Goal: Transaction & Acquisition: Purchase product/service

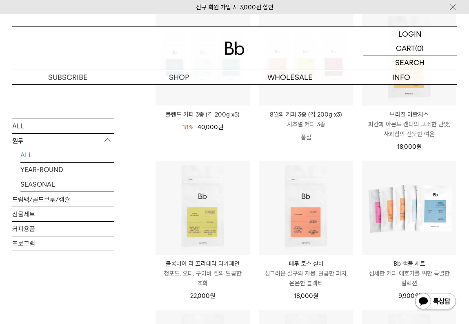
scroll to position [151, 0]
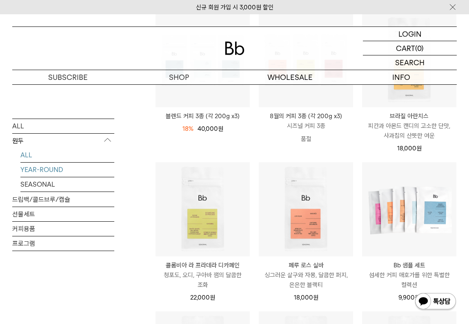
click at [39, 173] on link "YEAR-ROUND" at bounding box center [67, 169] width 94 height 14
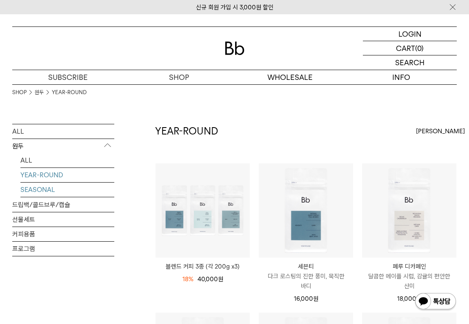
click at [39, 191] on link "SEASONAL" at bounding box center [67, 190] width 94 height 14
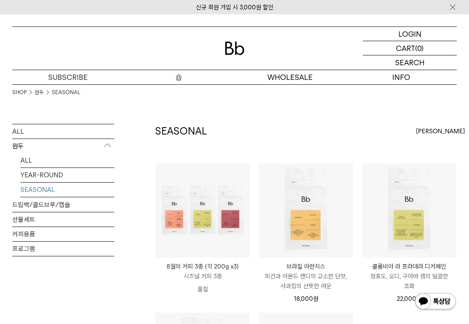
click at [178, 76] on p "숍" at bounding box center [178, 77] width 111 height 14
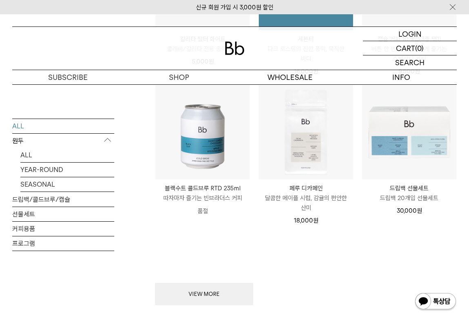
scroll to position [828, 0]
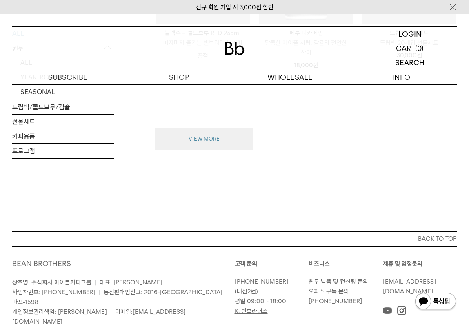
click at [222, 134] on button "VIEW MORE" at bounding box center [204, 139] width 98 height 23
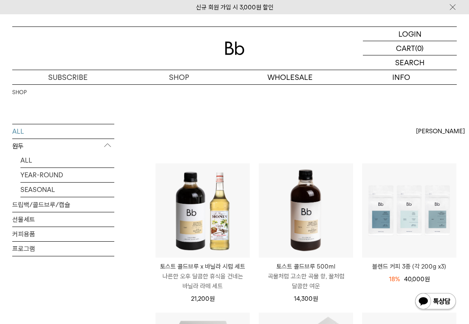
scroll to position [0, 0]
click at [453, 6] on img at bounding box center [452, 7] width 8 height 9
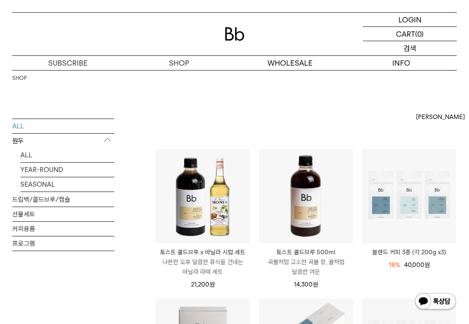
click at [419, 51] on div "SEARCH 검색" at bounding box center [410, 48] width 94 height 14
click at [419, 51] on input "text" at bounding box center [410, 48] width 94 height 14
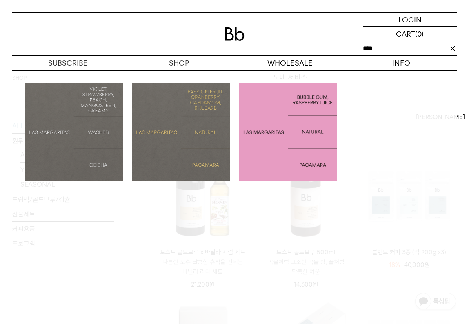
type input "****"
click at [194, 133] on img at bounding box center [181, 132] width 98 height 98
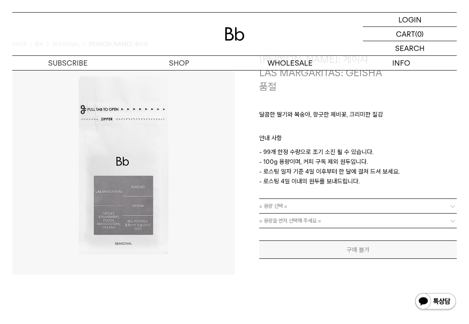
scroll to position [40, 0]
